Goal: Information Seeking & Learning: Find specific fact

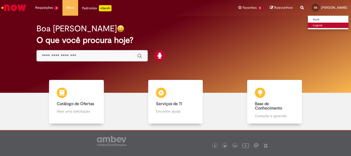
click at [325, 25] on link "Logout" at bounding box center [328, 26] width 41 height 6
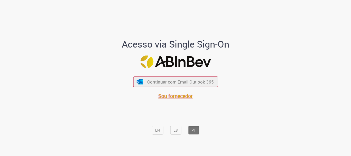
click at [175, 96] on span "Sou fornecedor" at bounding box center [175, 96] width 34 height 7
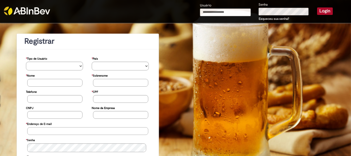
type input "**********"
click at [244, 13] on input "**********" at bounding box center [225, 12] width 51 height 8
type input "**********"
click at [321, 13] on button "Login" at bounding box center [325, 10] width 16 height 7
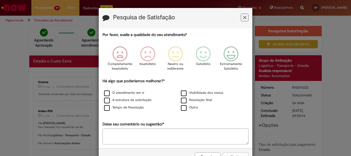
click at [244, 16] on icon "Feedback" at bounding box center [244, 17] width 3 height 5
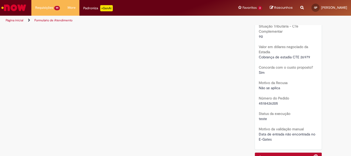
scroll to position [1080, 0]
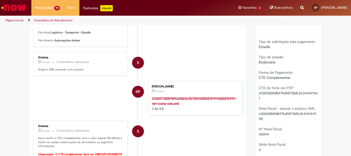
scroll to position [0, 0]
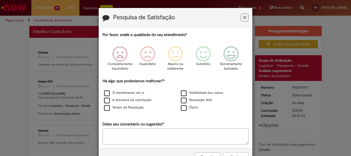
click at [243, 20] on icon "Feedback" at bounding box center [244, 17] width 3 height 5
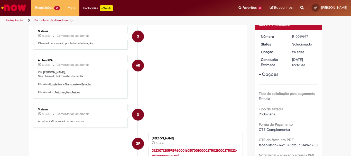
scroll to position [51, 0]
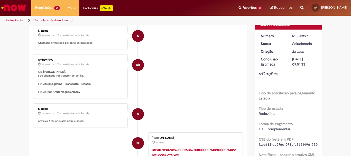
click at [302, 35] on div "R10019197" at bounding box center [304, 35] width 24 height 5
click at [300, 36] on div "R10019197" at bounding box center [304, 35] width 24 height 5
copy div "R10019197"
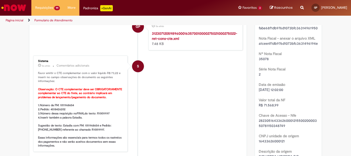
scroll to position [180, 0]
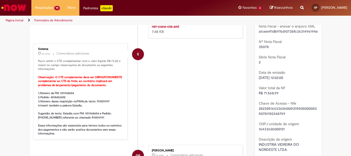
click at [67, 93] on b "1.Número da FM: 1011968654 2.Pedido: 4518426202 3.Número dessa requisição no FI…" at bounding box center [80, 113] width 84 height 44
copy b "1011968654"
click at [58, 98] on b "1.Número da FM: 1011968654 2.Pedido: 4518426202 3.Número dessa requisição no FI…" at bounding box center [80, 113] width 84 height 44
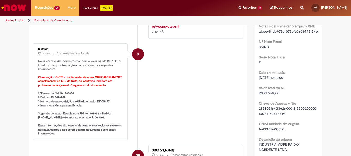
copy b "4518426202"
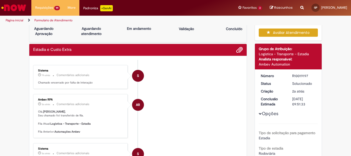
scroll to position [0, 0]
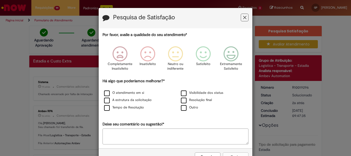
click at [243, 19] on icon "Feedback" at bounding box center [244, 17] width 3 height 5
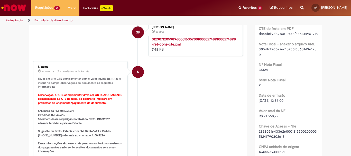
scroll to position [154, 0]
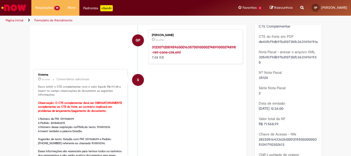
click at [66, 119] on b "1.Número da FM: 1011968699 2.Pedido: 4518426215 3.Número dessa requisição no FI…" at bounding box center [80, 139] width 84 height 44
copy b "1011968699"
click at [56, 121] on b "1.Número da FM: 1011968699 2.Pedido: 4518426215 3.Número dessa requisição no FI…" at bounding box center [80, 139] width 84 height 44
click at [56, 123] on b "1.Número da FM: 1011968699 2.Pedido: 4518426215 3.Número dessa requisição no FI…" at bounding box center [80, 139] width 84 height 44
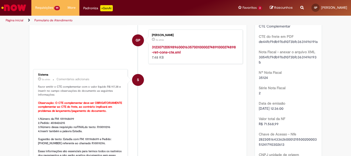
click at [56, 123] on b "1.Número da FM: 1011968699 2.Pedido: 4518426215 3.Número dessa requisição no FI…" at bounding box center [80, 139] width 84 height 44
copy b "4518426215"
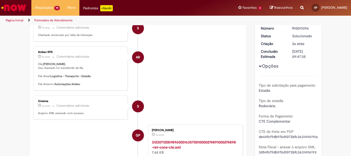
scroll to position [26, 0]
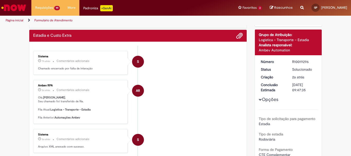
click at [299, 62] on div "R10019296" at bounding box center [304, 61] width 24 height 5
copy div "R10019296"
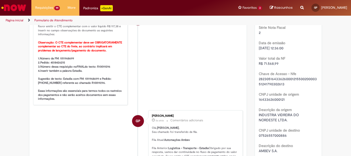
scroll to position [206, 0]
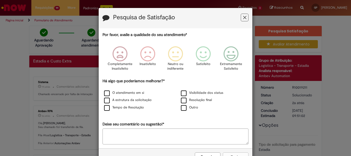
click at [245, 15] on button "Feedback" at bounding box center [245, 18] width 8 height 8
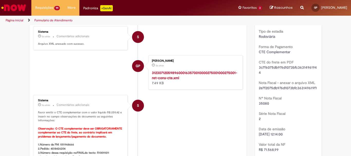
scroll to position [180, 0]
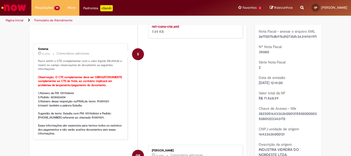
click at [67, 94] on b "1.Número da FM: 1011968666 2.Pedido: 4518426204 3.Número dessa requisição no FI…" at bounding box center [80, 113] width 84 height 44
copy b "1011968666"
click at [57, 98] on b "1.Número da FM: 1011968666 2.Pedido: 4518426204 3.Número dessa requisição no FI…" at bounding box center [80, 113] width 84 height 44
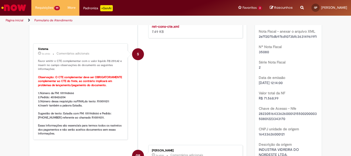
copy b "4518426204"
drag, startPoint x: 117, startPoint y: 61, endPoint x: 109, endPoint y: 61, distance: 7.7
click at [109, 61] on p "Favor emitir o CTE complementar com o valor líquido R$ 259,42 e inserir no camp…" at bounding box center [81, 97] width 86 height 77
copy p "259,42"
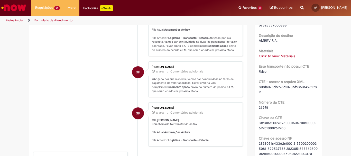
scroll to position [334, 0]
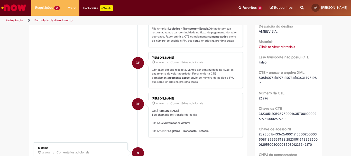
click at [260, 96] on span "26976" at bounding box center [264, 98] width 10 height 5
copy span "26976"
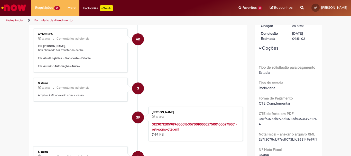
scroll to position [26, 0]
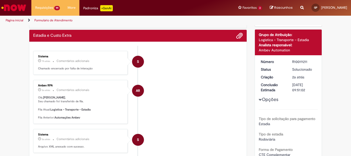
click at [299, 60] on div "R10019211" at bounding box center [304, 61] width 24 height 5
copy div "R10019211"
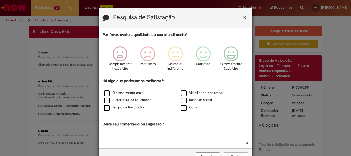
click at [246, 16] on icon "Feedback" at bounding box center [244, 17] width 3 height 5
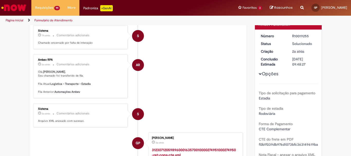
scroll to position [77, 0]
